Goal: Information Seeking & Learning: Learn about a topic

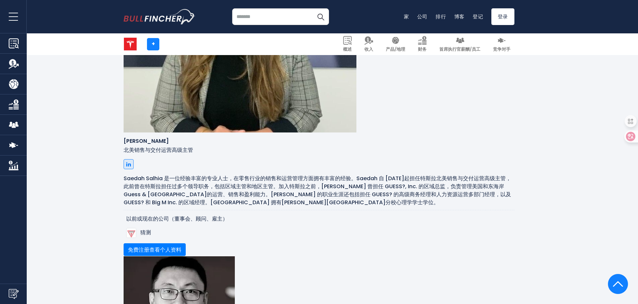
scroll to position [1046, 0]
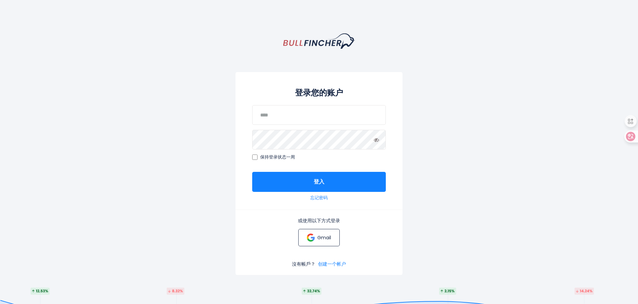
click at [313, 238] on img at bounding box center [311, 238] width 8 height 8
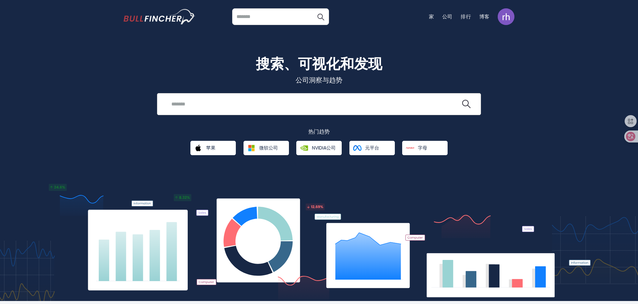
click at [277, 97] on div "Recent searches Trending searches Apple Overview" at bounding box center [319, 104] width 324 height 22
click at [198, 99] on input "search" at bounding box center [313, 104] width 293 height 12
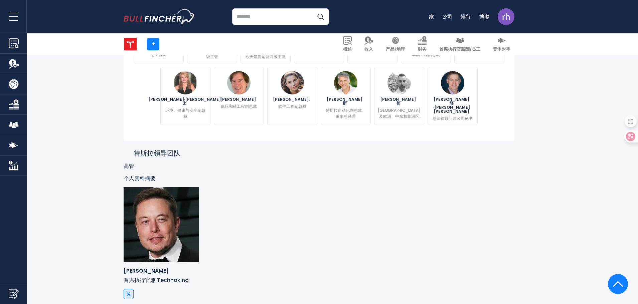
scroll to position [224, 0]
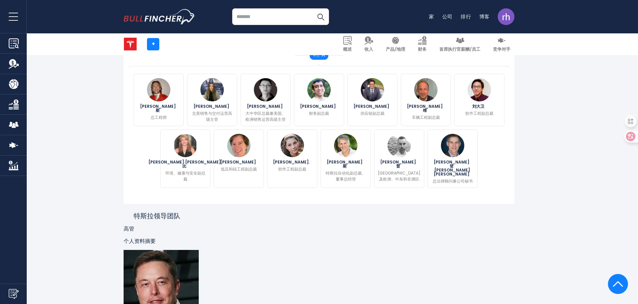
click at [288, 216] on div "特斯拉领导团队" at bounding box center [319, 212] width 391 height 16
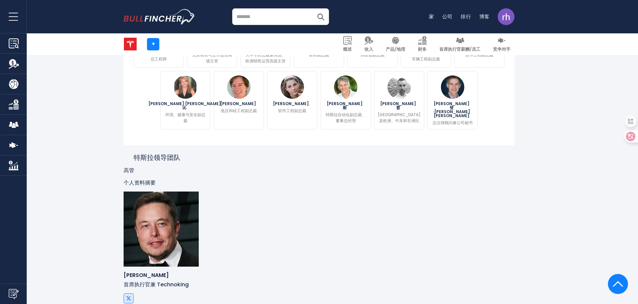
scroll to position [391, 0]
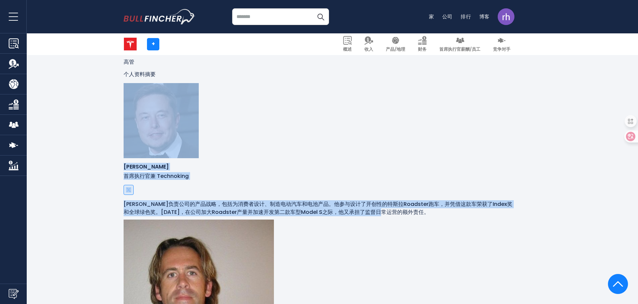
drag, startPoint x: 198, startPoint y: 93, endPoint x: 168, endPoint y: 88, distance: 30.2
click at [168, 88] on div "伊隆·马斯克 首席执行官兼 Technoking 更多的" at bounding box center [319, 149] width 391 height 133
click at [339, 200] on div "埃隆负责公司的产品战略，包括为消费者设计、制造电动汽车和电池产品。他参与设计了开创性的特斯拉Roadster跑车，并凭借这款车荣获了Index奖和全球绿色奖。…" at bounding box center [319, 208] width 391 height 16
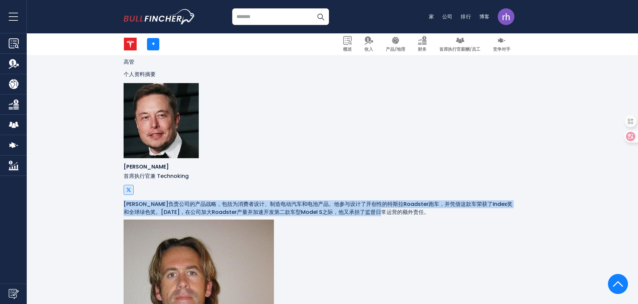
drag, startPoint x: 291, startPoint y: 114, endPoint x: 208, endPoint y: 86, distance: 87.2
click at [208, 200] on div "埃隆负责公司的产品战略，包括为消费者设计、制造电动汽车和电池产品。他参与设计了开创性的特斯拉Roadster跑车，并凭借这款车荣获了Index奖和全球绿色奖。…" at bounding box center [319, 208] width 391 height 16
click at [278, 200] on div "埃隆负责公司的产品战略，包括为消费者设计、制造电动汽车和电池产品。他参与设计了开创性的特斯拉Roadster跑车，并凭借这款车荣获了Index奖和全球绿色奖。…" at bounding box center [319, 208] width 391 height 16
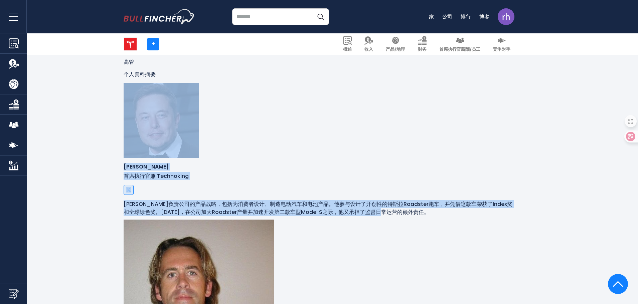
drag, startPoint x: 291, startPoint y: 118, endPoint x: 198, endPoint y: 86, distance: 98.3
click at [198, 86] on div "伊隆·马斯克 首席执行官兼 Technoking 更多的" at bounding box center [319, 149] width 391 height 133
click at [299, 200] on div "埃隆负责公司的产品战略，包括为消费者设计、制造电动汽车和电池产品。他参与设计了开创性的特斯拉Roadster跑车，并凭借这款车荣获了Index奖和全球绿色奖。…" at bounding box center [319, 208] width 391 height 16
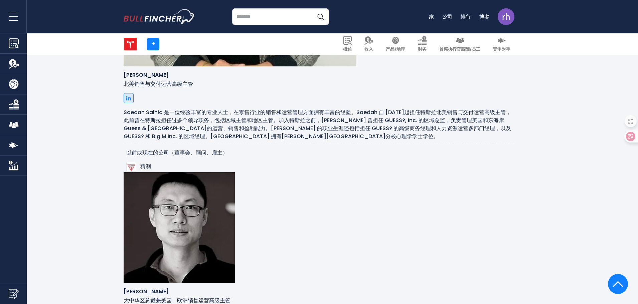
scroll to position [1093, 0]
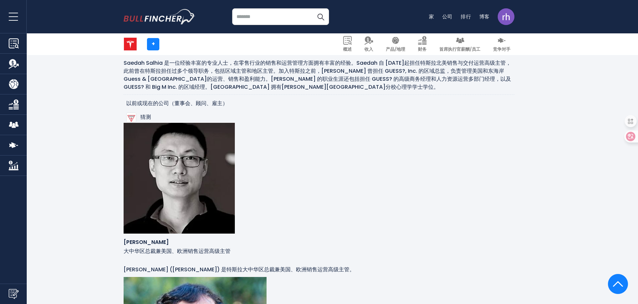
drag, startPoint x: 149, startPoint y: 172, endPoint x: 115, endPoint y: 173, distance: 34.8
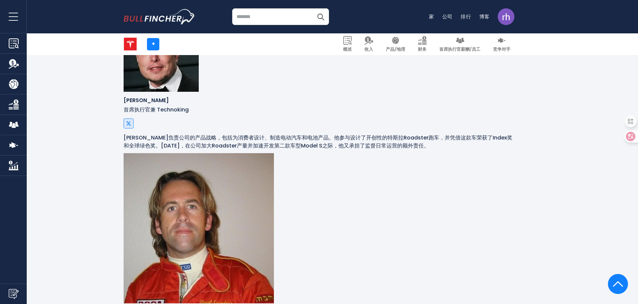
scroll to position [324, 0]
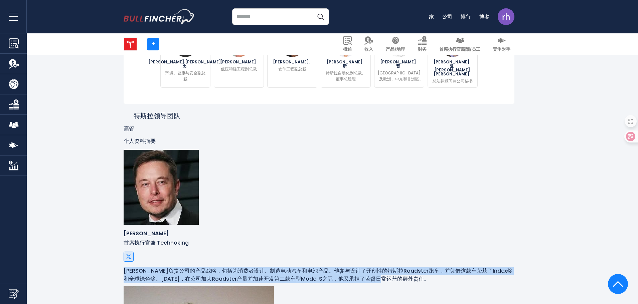
drag, startPoint x: 281, startPoint y: 178, endPoint x: 207, endPoint y: 154, distance: 77.9
click at [207, 267] on div "埃隆负责公司的产品战略，包括为消费者设计、制造电动汽车和电池产品。他参与设计了开创性的特斯拉Roadster跑车，并凭借这款车荣获了Index奖和全球绿色奖。…" at bounding box center [319, 275] width 391 height 16
click at [224, 267] on div "埃隆负责公司的产品战略，包括为消费者设计、制造电动汽车和电池产品。他参与设计了开创性的特斯拉Roadster跑车，并凭借这款车荣获了Index奖和全球绿色奖。…" at bounding box center [319, 275] width 391 height 16
click at [339, 267] on div "埃隆负责公司的产品战略，包括为消费者设计、制造电动汽车和电池产品。他参与设计了开创性的特斯拉Roadster跑车，并凭借这款车荣获了Index奖和全球绿色奖。…" at bounding box center [319, 275] width 391 height 16
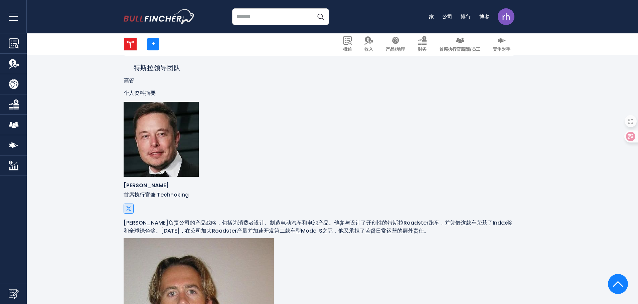
scroll to position [425, 0]
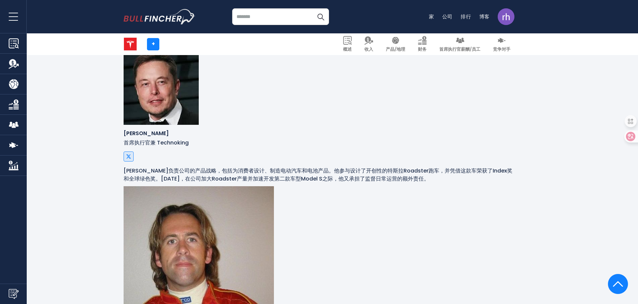
drag, startPoint x: 205, startPoint y: 158, endPoint x: 250, endPoint y: 159, distance: 44.1
copy font "[PERSON_NAME]"
drag, startPoint x: 331, startPoint y: 154, endPoint x: 419, endPoint y: 193, distance: 96.0
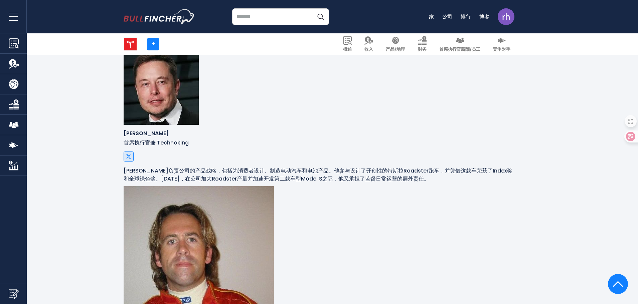
copy font "自 2020 年 11 月起担任特斯拉首席工程师。在此之前，Stuart 曾在车辆动力学领域担任过多个职位，包括大陆集团和耐克森轮胎北美公司的技术专家，以及现…"
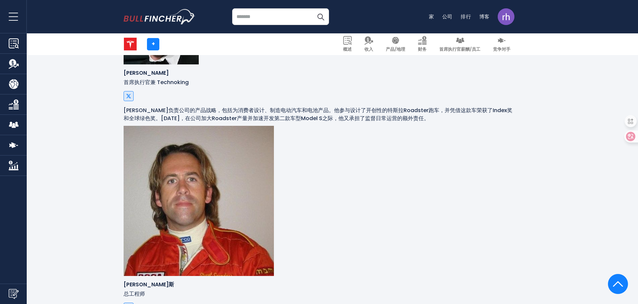
scroll to position [592, 0]
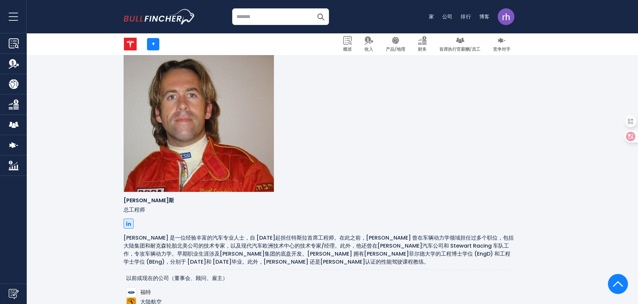
scroll to position [558, 0]
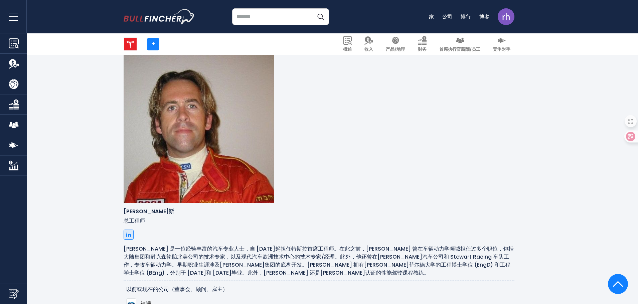
drag, startPoint x: 365, startPoint y: 156, endPoint x: 318, endPoint y: 153, distance: 46.9
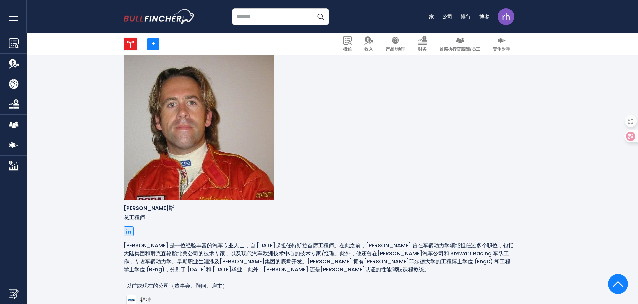
scroll to position [492, 0]
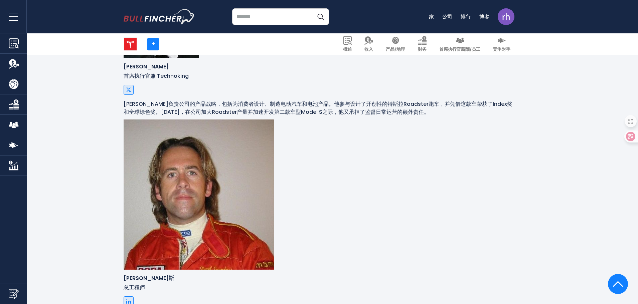
drag, startPoint x: 366, startPoint y: 228, endPoint x: 286, endPoint y: 254, distance: 84.6
drag, startPoint x: 186, startPoint y: 268, endPoint x: 129, endPoint y: 266, distance: 57.2
copy font "北美销售与交付运营高级主管"
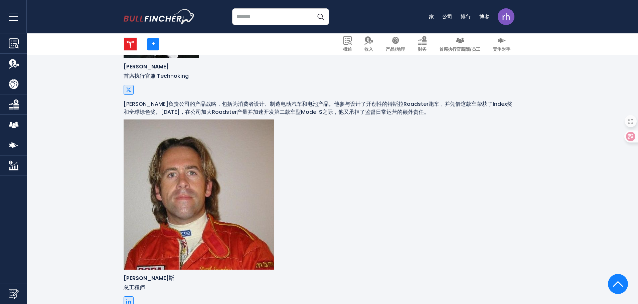
drag, startPoint x: 205, startPoint y: 195, endPoint x: 245, endPoint y: 195, distance: 39.4
copy font "[PERSON_NAME]"
drag, startPoint x: 206, startPoint y: 194, endPoint x: 414, endPoint y: 232, distance: 211.6
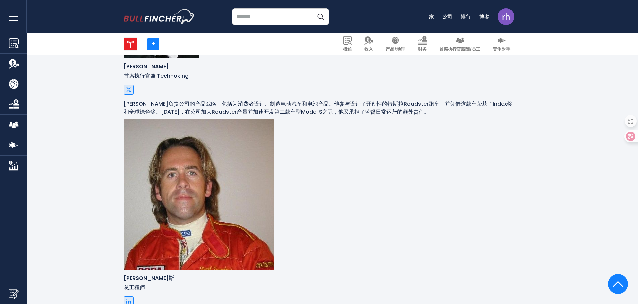
copy font "Saedah Salhia 是一位经验丰富的专业人士，在零售行业的销售和运营管理方面拥有丰富的经验。Saedah 自 [DATE]起担任特斯拉北美销售与交付运…"
drag, startPoint x: 133, startPoint y: 268, endPoint x: 187, endPoint y: 270, distance: 54.2
copy font "北美销售与交付运营高级主管"
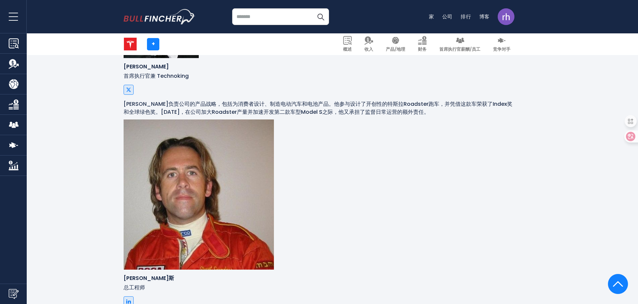
drag, startPoint x: 246, startPoint y: 213, endPoint x: 280, endPoint y: 209, distance: 34.3
copy font "GUESS?, Inc."
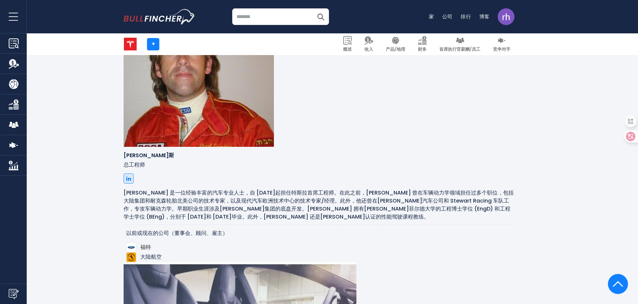
scroll to position [625, 0]
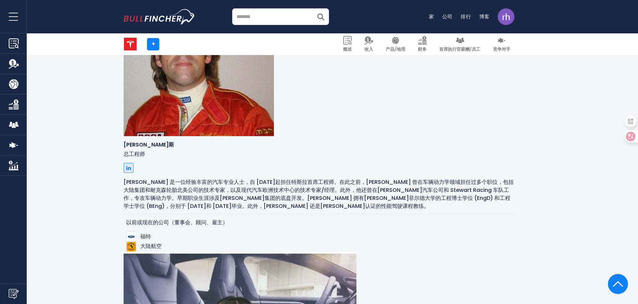
drag, startPoint x: 151, startPoint y: 233, endPoint x: 128, endPoint y: 233, distance: 22.4
copy font "[PERSON_NAME]"
drag, startPoint x: 155, startPoint y: 248, endPoint x: 125, endPoint y: 241, distance: 30.6
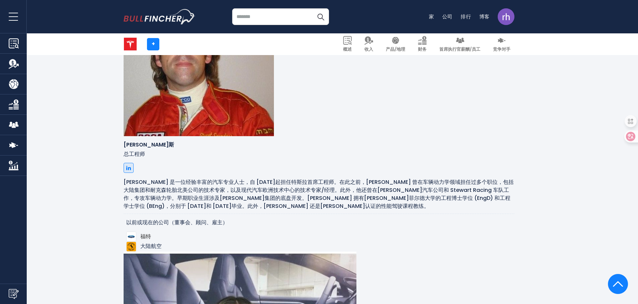
copy font "大中华区总裁兼美国、欧洲销售运营高级主管"
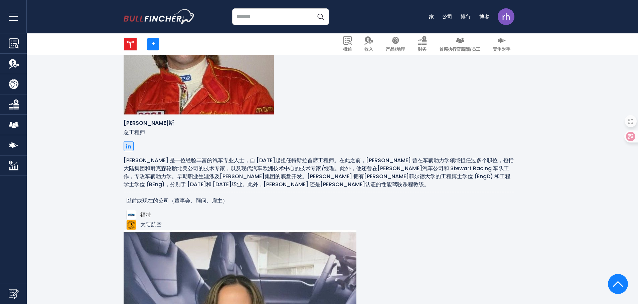
scroll to position [659, 0]
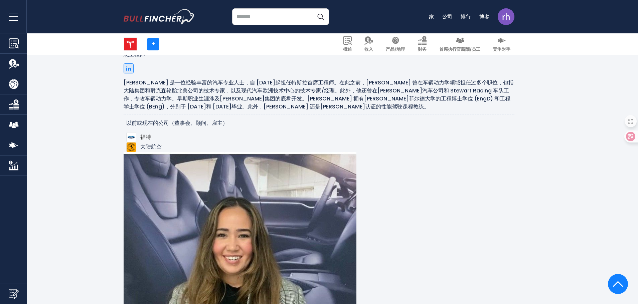
scroll to position [725, 0]
drag, startPoint x: 243, startPoint y: 166, endPoint x: 200, endPoint y: 165, distance: 42.4
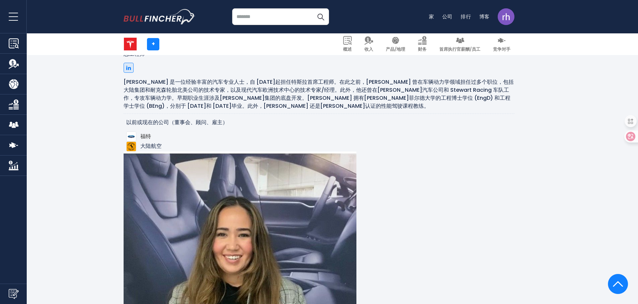
copy div "森迪尔·帕拉尼 财务副总裁 Sendil Palani"
drag, startPoint x: 240, startPoint y: 166, endPoint x: 219, endPoint y: 164, distance: 21.1
drag, startPoint x: 242, startPoint y: 164, endPoint x: 208, endPoint y: 162, distance: 33.1
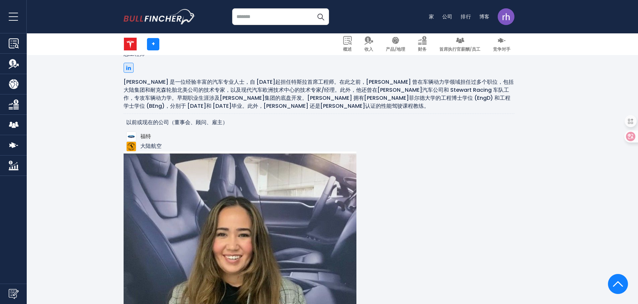
drag, startPoint x: 150, startPoint y: 241, endPoint x: 129, endPoint y: 238, distance: 21.9
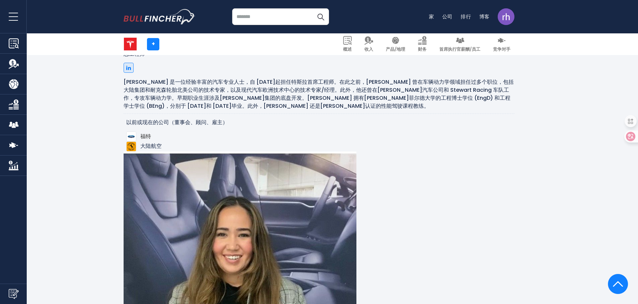
drag, startPoint x: 358, startPoint y: 207, endPoint x: 407, endPoint y: 165, distance: 64.9
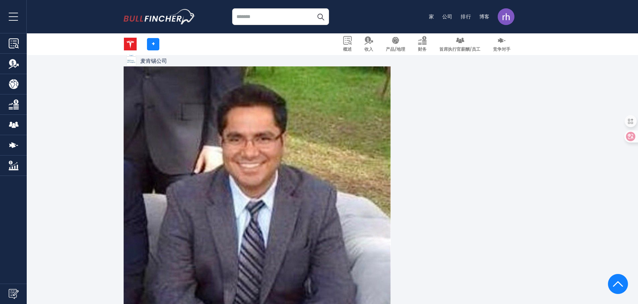
scroll to position [1494, 0]
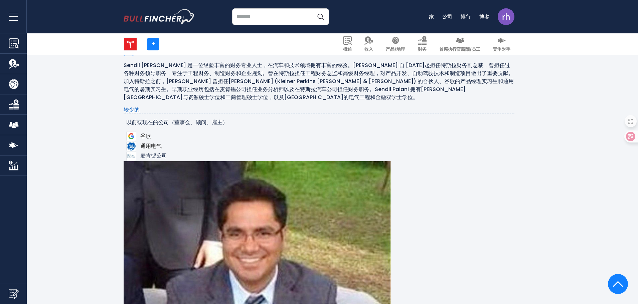
drag, startPoint x: 251, startPoint y: 122, endPoint x: 334, endPoint y: 136, distance: 84.3
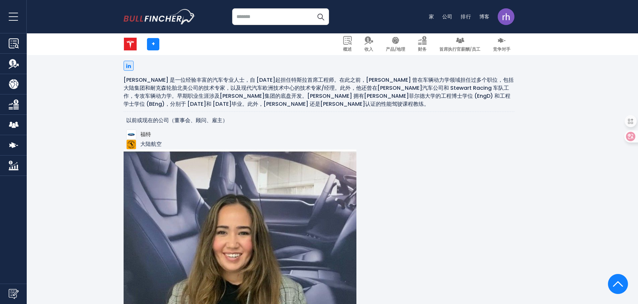
scroll to position [792, 0]
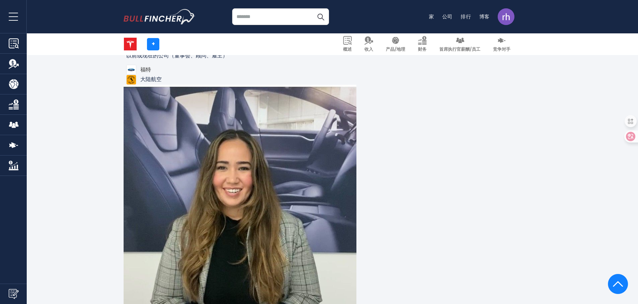
drag, startPoint x: 244, startPoint y: 201, endPoint x: 204, endPoint y: 196, distance: 39.7
drag, startPoint x: 251, startPoint y: 199, endPoint x: 405, endPoint y: 231, distance: 157.2
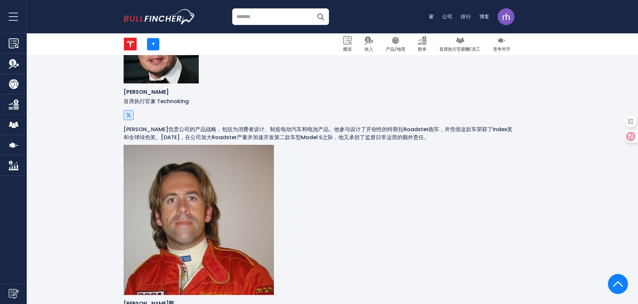
scroll to position [391, 0]
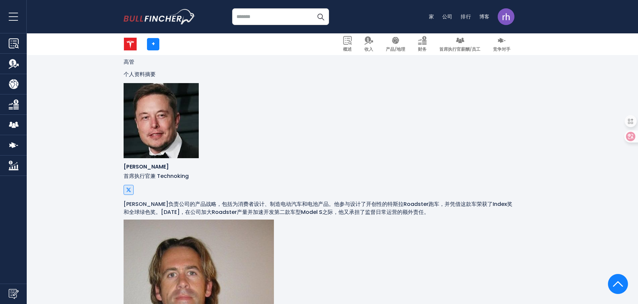
click at [309, 200] on div "埃隆负责公司的产品战略，包括为消费者设计、制造电动汽车和电池产品。他参与设计了开创性的特斯拉Roadster跑车，并凭借这款车荣获了Index奖和全球绿色奖。…" at bounding box center [319, 208] width 391 height 16
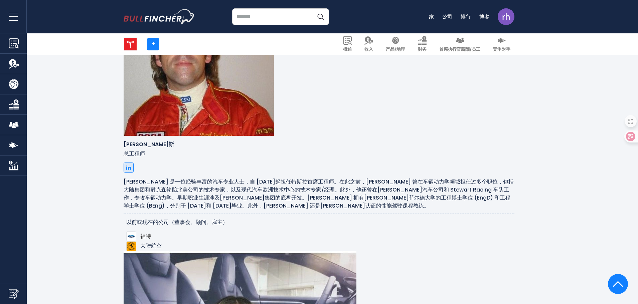
scroll to position [692, 0]
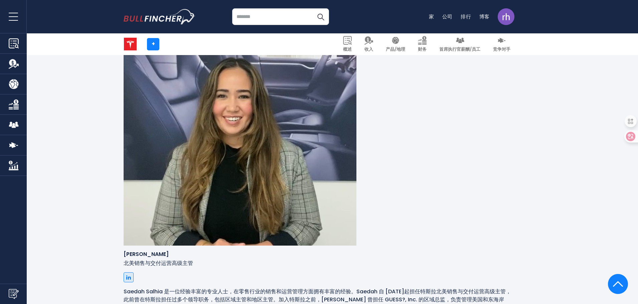
scroll to position [959, 0]
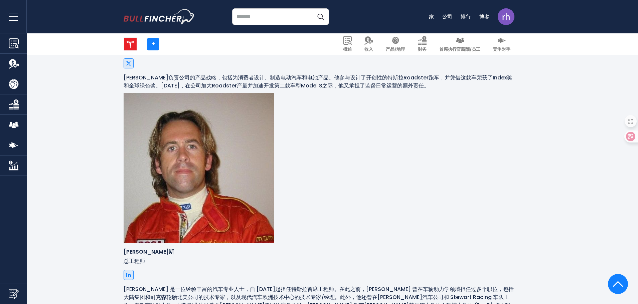
scroll to position [525, 0]
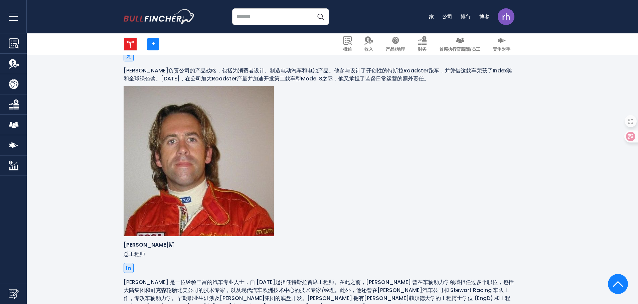
drag, startPoint x: 245, startPoint y: 161, endPoint x: 204, endPoint y: 155, distance: 41.2
drag, startPoint x: 227, startPoint y: 265, endPoint x: 250, endPoint y: 264, distance: 22.8
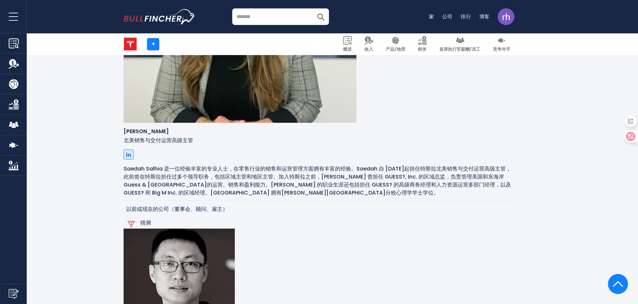
scroll to position [993, 0]
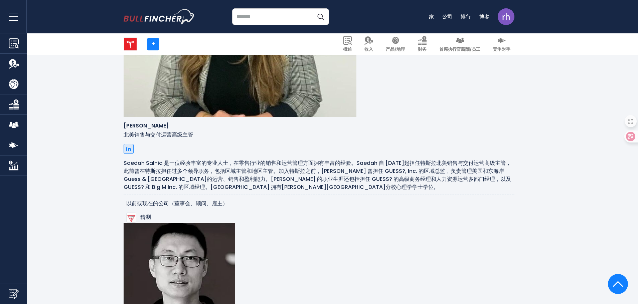
drag, startPoint x: 340, startPoint y: 125, endPoint x: 270, endPoint y: 117, distance: 70.0
drag, startPoint x: 335, startPoint y: 133, endPoint x: 206, endPoint y: 107, distance: 131.4
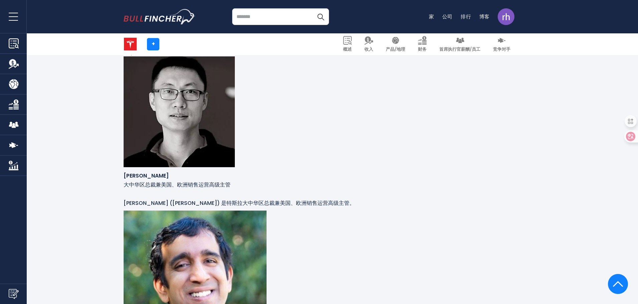
scroll to position [1160, 0]
drag, startPoint x: 206, startPoint y: 145, endPoint x: 243, endPoint y: 144, distance: 36.1
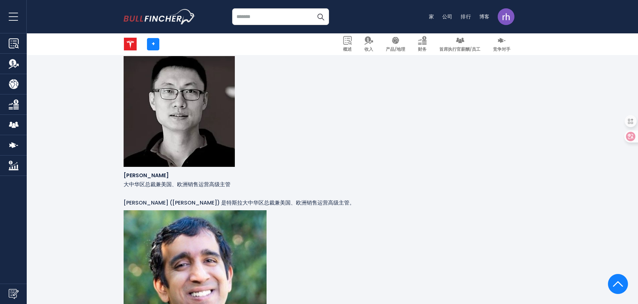
drag, startPoint x: 175, startPoint y: 218, endPoint x: 123, endPoint y: 218, distance: 51.8
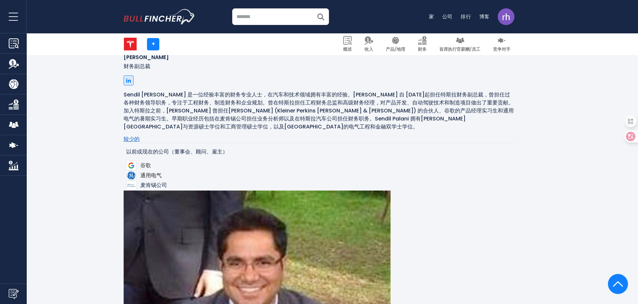
scroll to position [1360, 0]
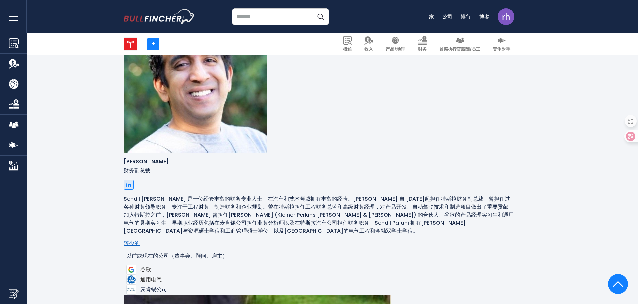
drag, startPoint x: 160, startPoint y: 228, endPoint x: 138, endPoint y: 228, distance: 22.4
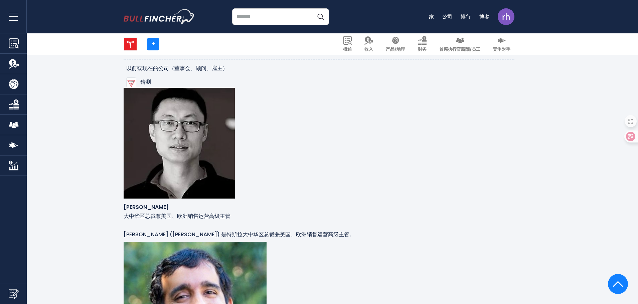
scroll to position [1193, 0]
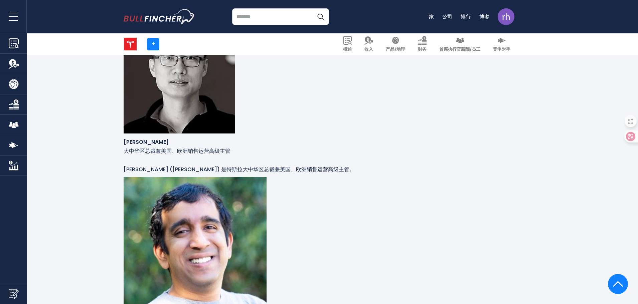
drag, startPoint x: 163, startPoint y: 184, endPoint x: 150, endPoint y: 187, distance: 12.7
drag, startPoint x: 203, startPoint y: 112, endPoint x: 243, endPoint y: 114, distance: 39.2
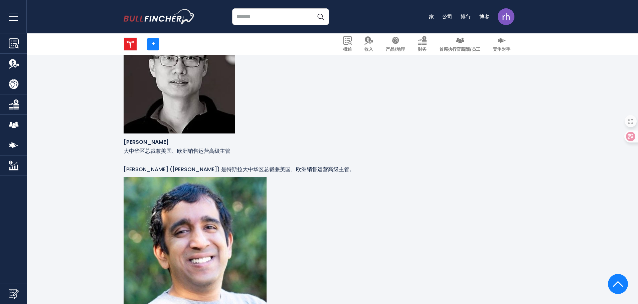
drag, startPoint x: 242, startPoint y: 112, endPoint x: 207, endPoint y: 107, distance: 34.4
drag, startPoint x: 336, startPoint y: 142, endPoint x: 285, endPoint y: 127, distance: 52.6
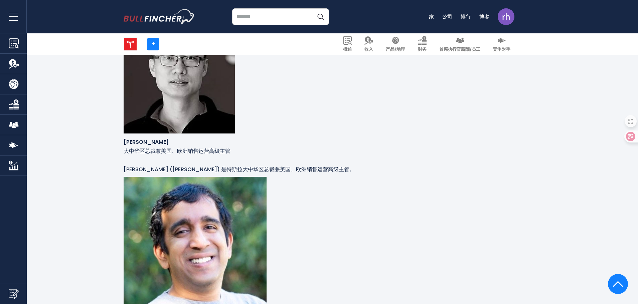
drag, startPoint x: 442, startPoint y: 114, endPoint x: 284, endPoint y: 127, distance: 158.9
